Goal: Information Seeking & Learning: Check status

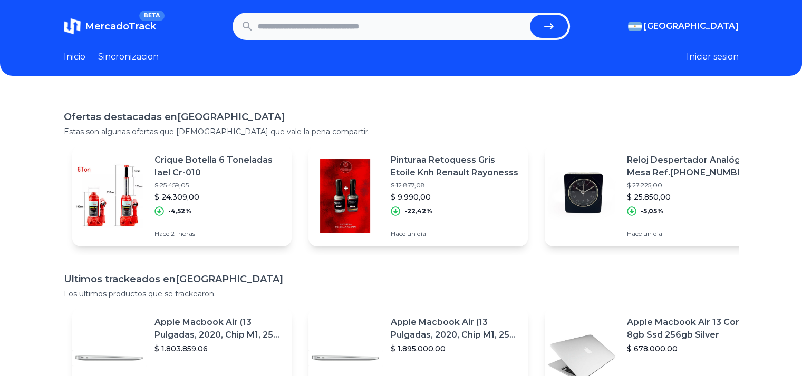
click at [317, 30] on input "text" at bounding box center [392, 26] width 268 height 23
type input "***"
click at [530, 15] on button "submit" at bounding box center [549, 26] width 38 height 23
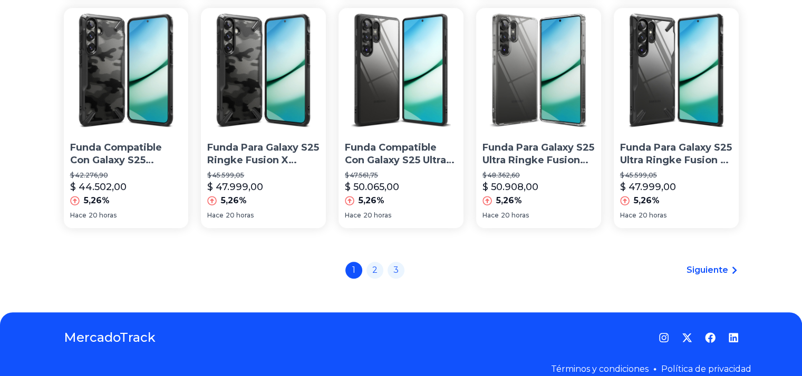
scroll to position [818, 0]
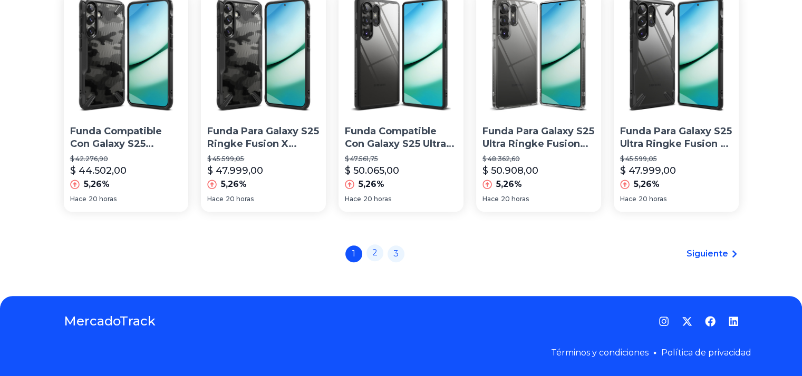
click at [380, 254] on link "2" at bounding box center [374, 253] width 17 height 17
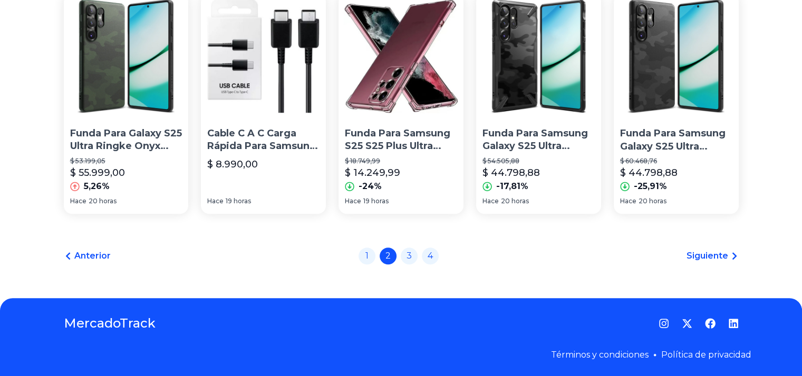
scroll to position [818, 0]
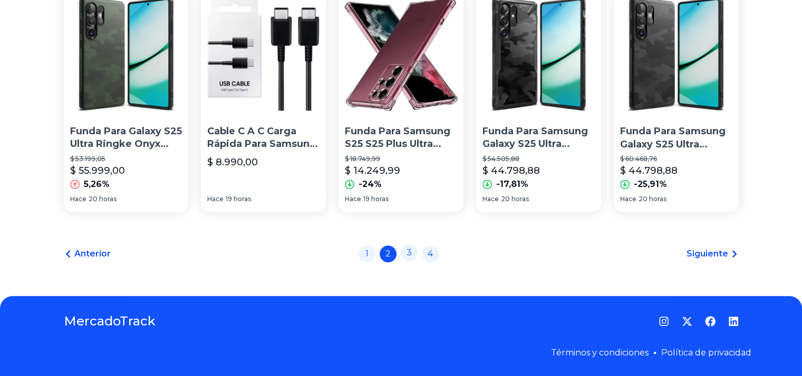
click at [417, 255] on link "3" at bounding box center [409, 253] width 17 height 17
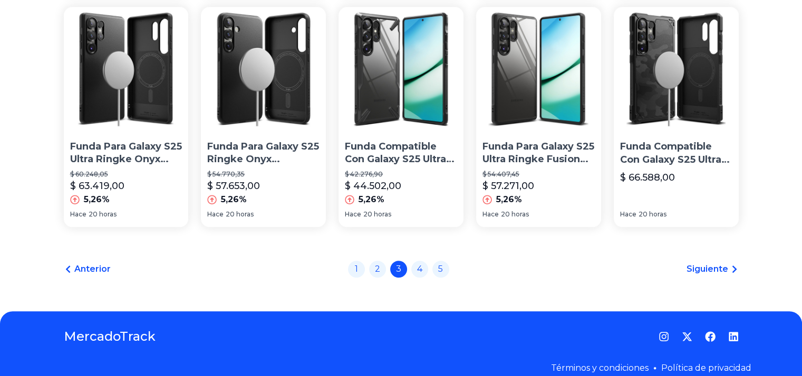
scroll to position [818, 0]
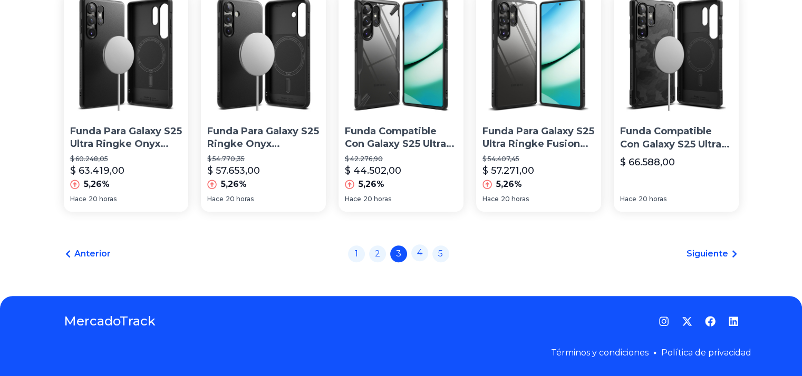
click at [423, 253] on link "4" at bounding box center [419, 253] width 17 height 17
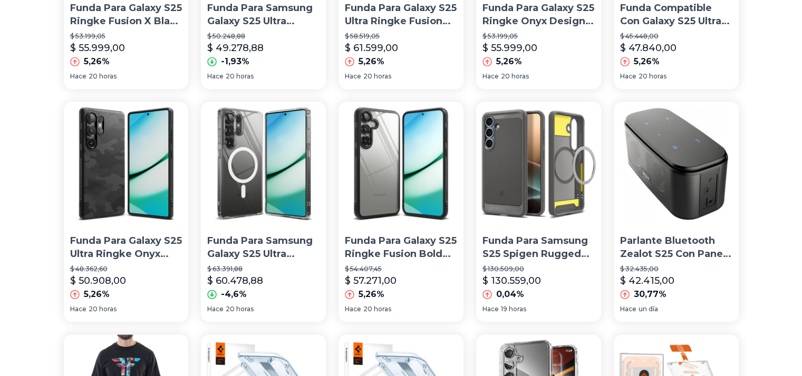
scroll to position [818, 0]
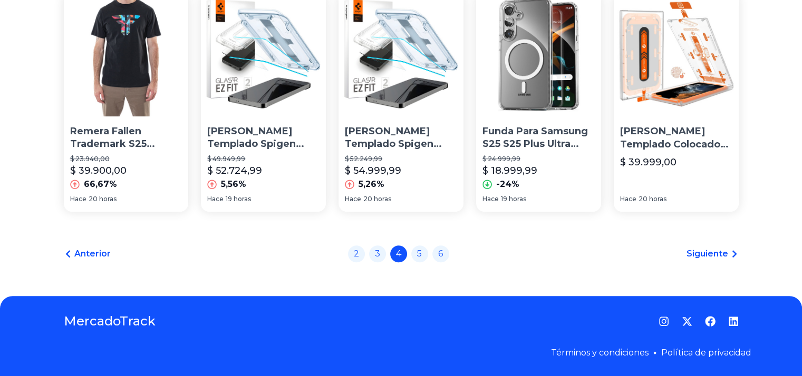
click at [708, 248] on span "Siguiente" at bounding box center [707, 254] width 42 height 13
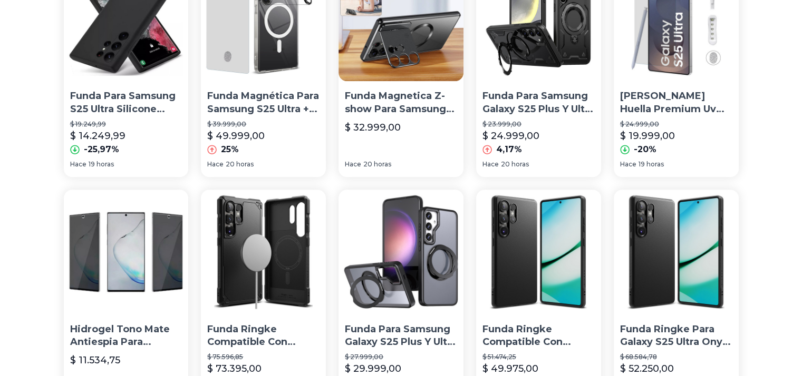
scroll to position [818, 0]
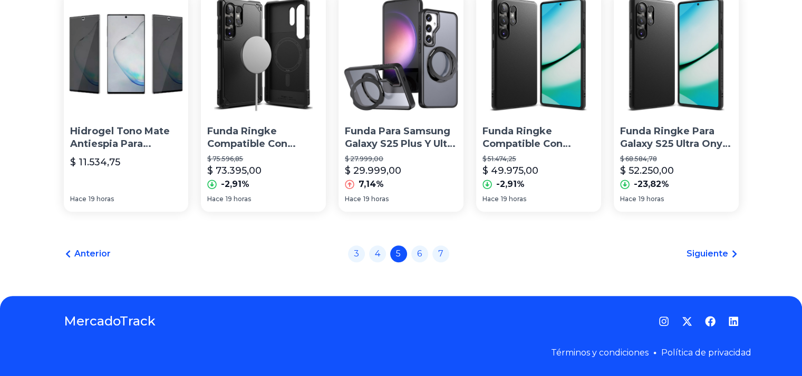
click at [83, 257] on span "Anterior" at bounding box center [92, 254] width 36 height 13
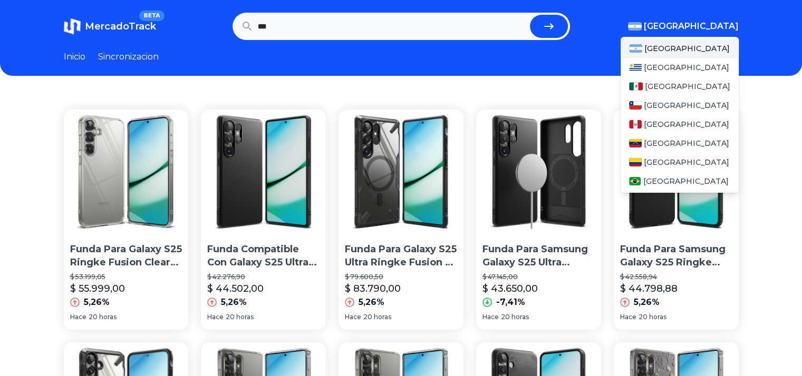
click at [642, 25] on img "button" at bounding box center [635, 26] width 14 height 8
click at [666, 102] on div "[GEOGRAPHIC_DATA]" at bounding box center [680, 105] width 118 height 19
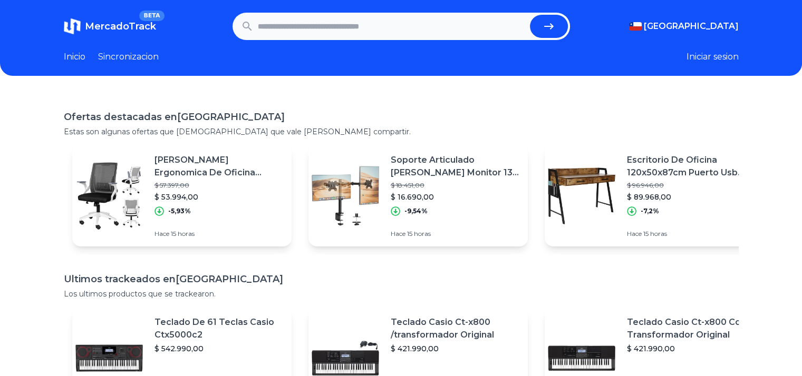
click at [361, 32] on input "text" at bounding box center [392, 26] width 268 height 23
type input "*"
type input "***"
click at [530, 15] on button "submit" at bounding box center [549, 26] width 38 height 23
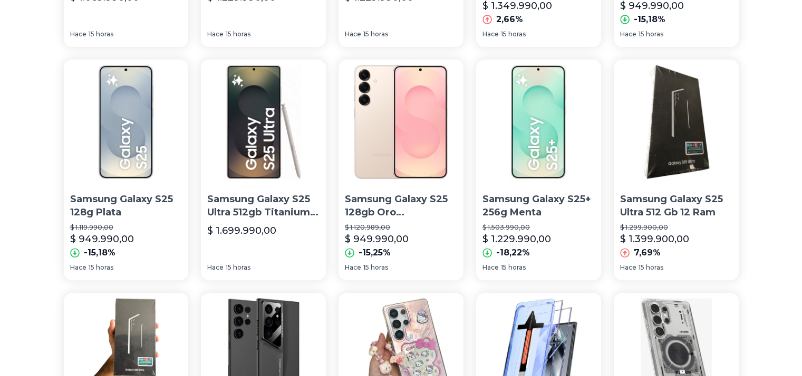
scroll to position [264, 0]
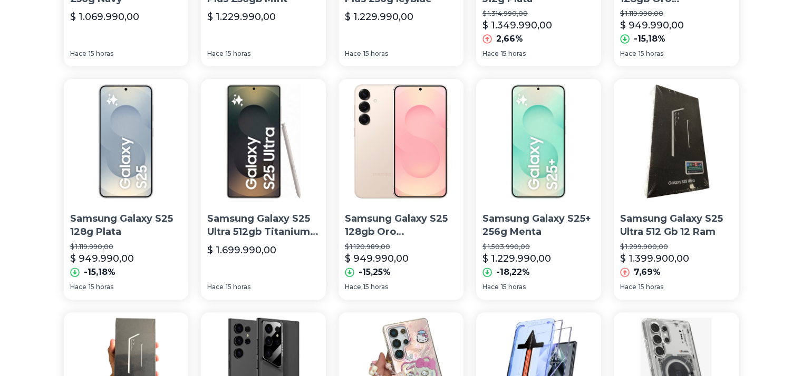
click at [160, 181] on img at bounding box center [126, 141] width 125 height 125
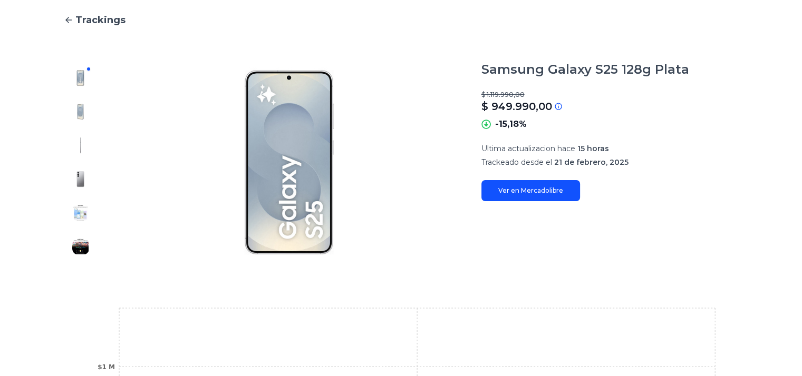
scroll to position [211, 0]
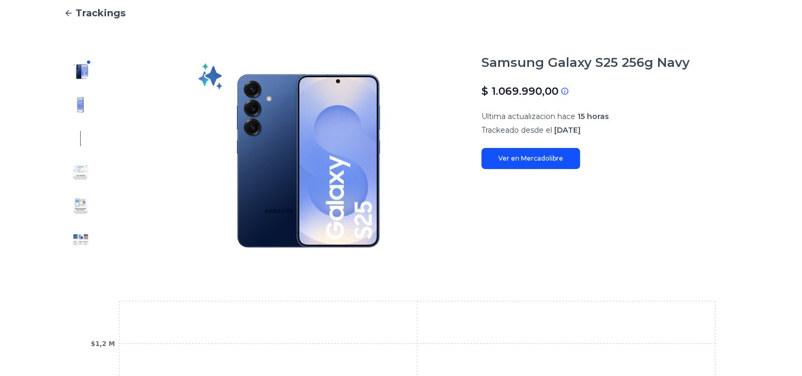
scroll to position [105, 0]
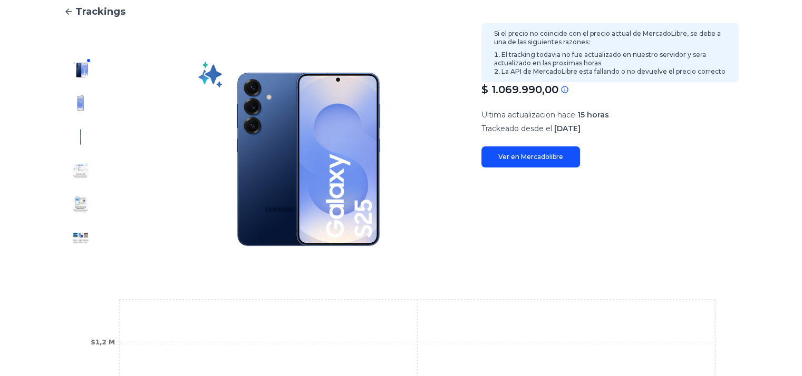
click at [509, 85] on p "$ 1.069.990,00" at bounding box center [519, 89] width 77 height 15
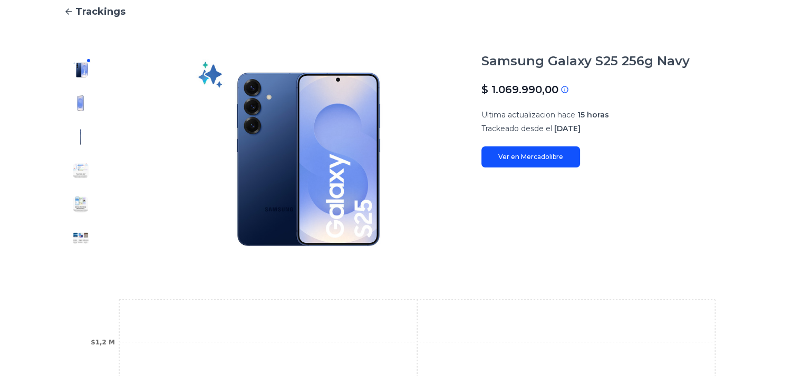
drag, startPoint x: 584, startPoint y: 129, endPoint x: 647, endPoint y: 137, distance: 63.8
click at [640, 136] on div "Samsung Galaxy S25 256g Navy $ 1.069.990,00 Si el precio no coincide con el pre…" at bounding box center [609, 110] width 257 height 115
click at [652, 138] on div "Samsung Galaxy S25 256g Navy $ 1.069.990,00 Si el precio no coincide con el pre…" at bounding box center [609, 110] width 257 height 115
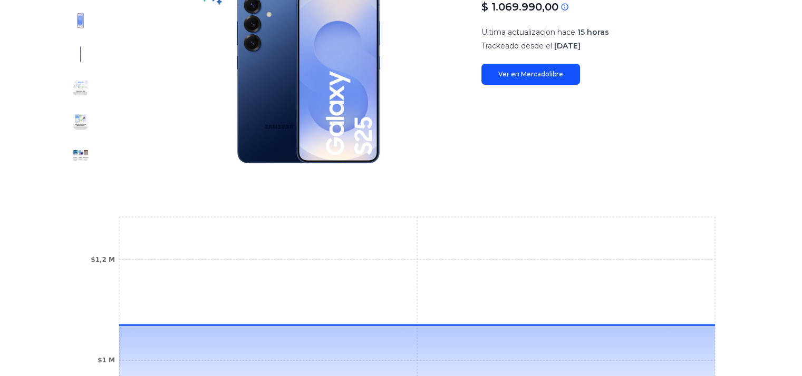
scroll to position [188, 0]
